Goal: Information Seeking & Learning: Learn about a topic

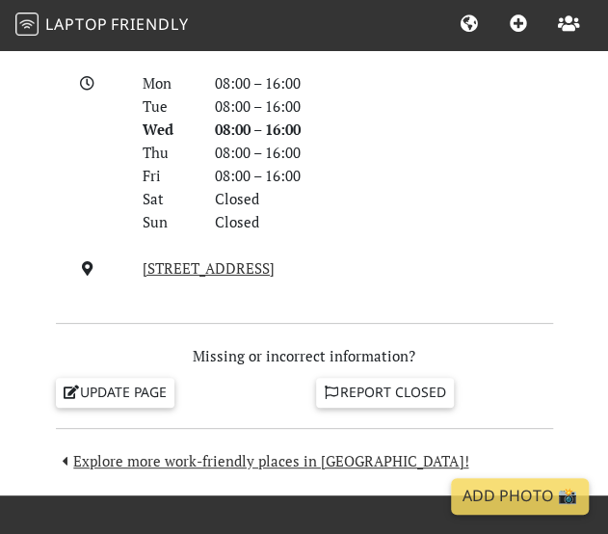
scroll to position [1666, 0]
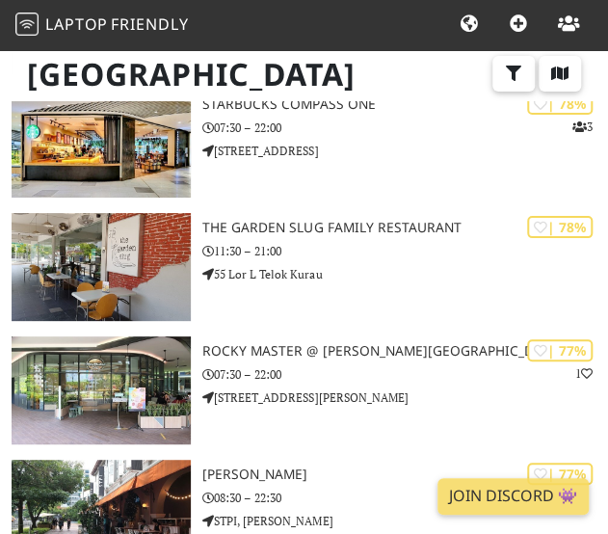
scroll to position [3700, 0]
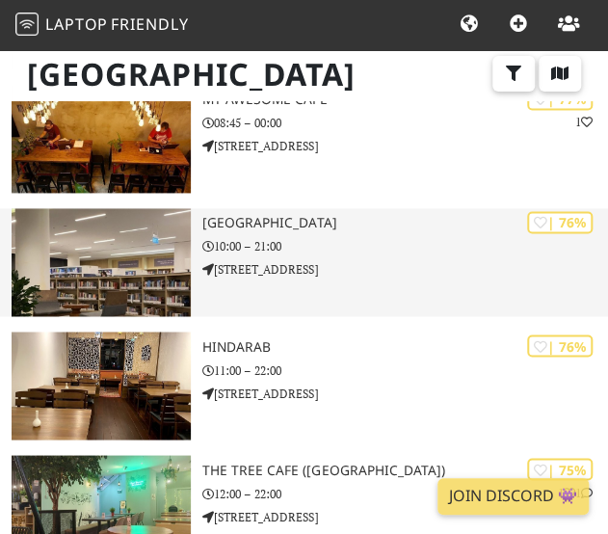
click at [0, 261] on div at bounding box center [101, 262] width 202 height 108
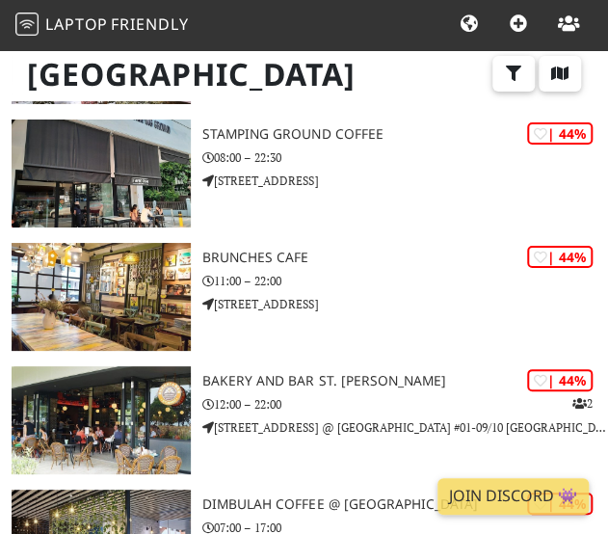
scroll to position [27277, 0]
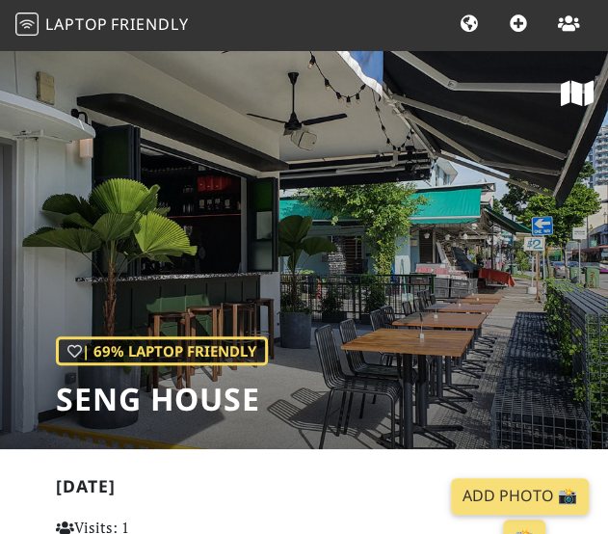
click at [357, 234] on div "| 69% Laptop Friendly Seng House" at bounding box center [304, 248] width 608 height 401
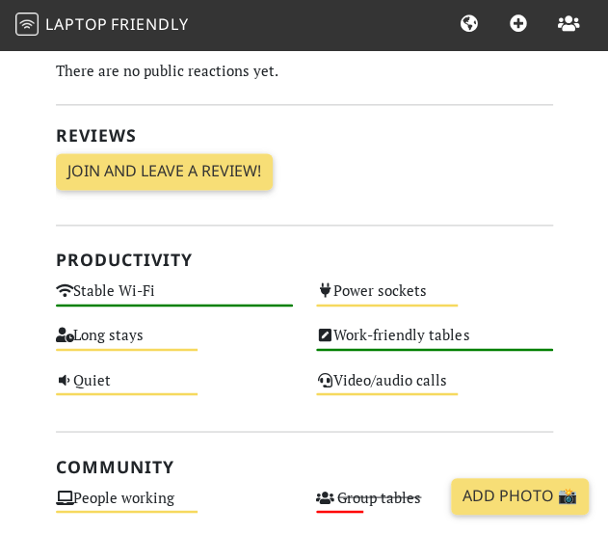
scroll to position [551, 0]
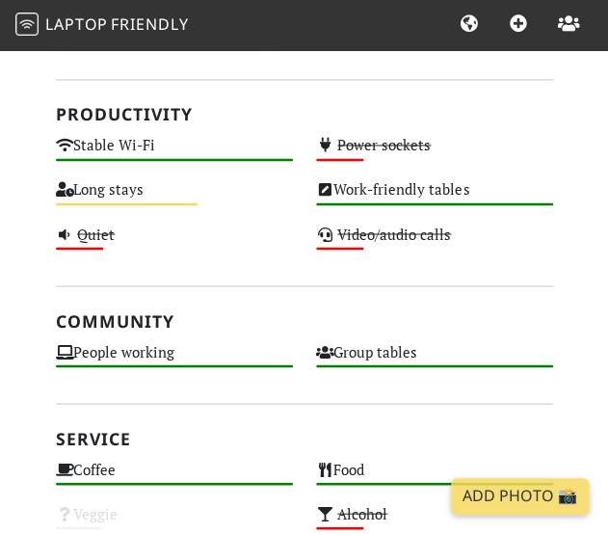
scroll to position [705, 0]
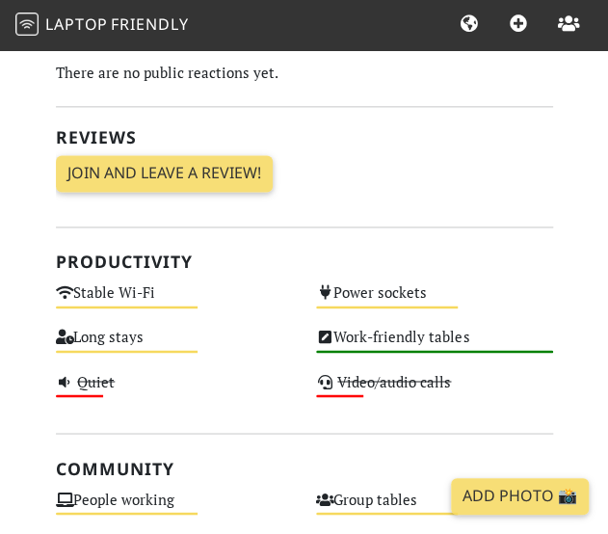
scroll to position [549, 0]
